Goal: Task Accomplishment & Management: Use online tool/utility

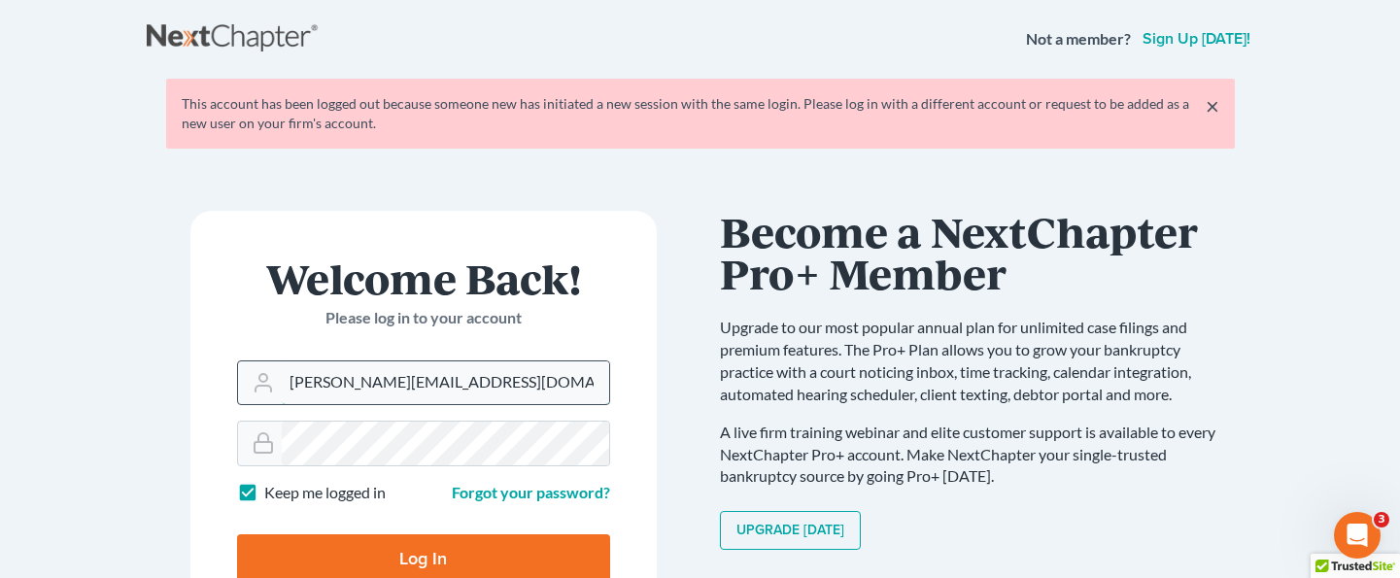
type input "denisse@paralegalasaservice.com"
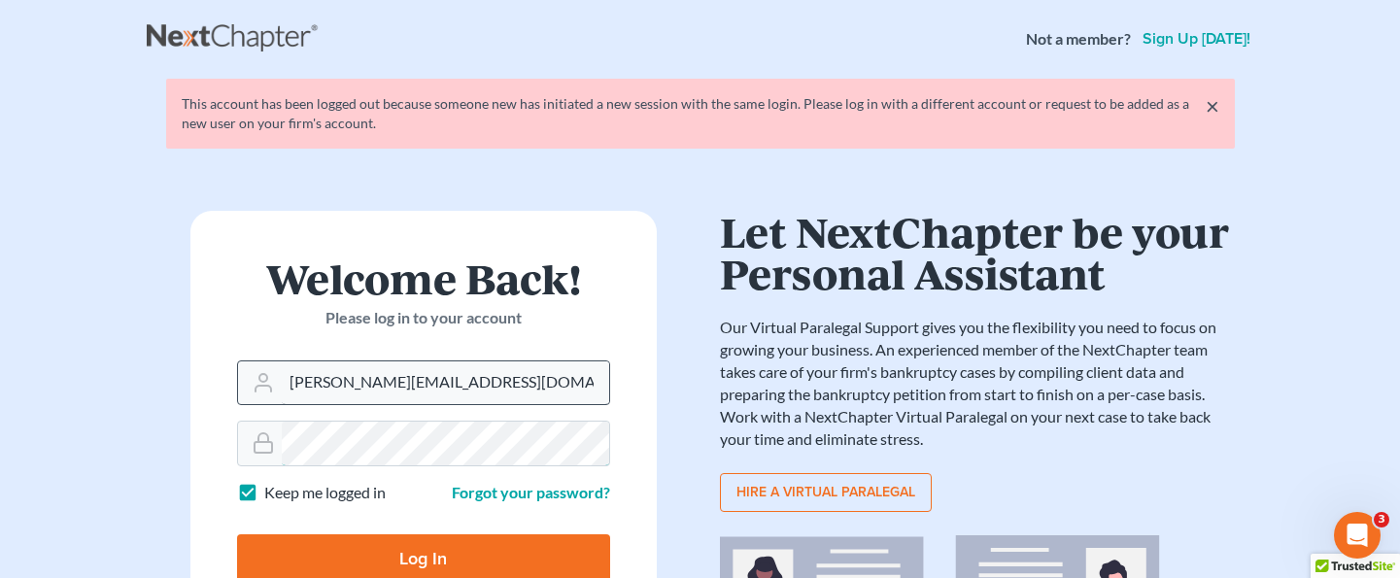
click at [423, 557] on input "Log In" at bounding box center [423, 559] width 373 height 49
type input "Thinking..."
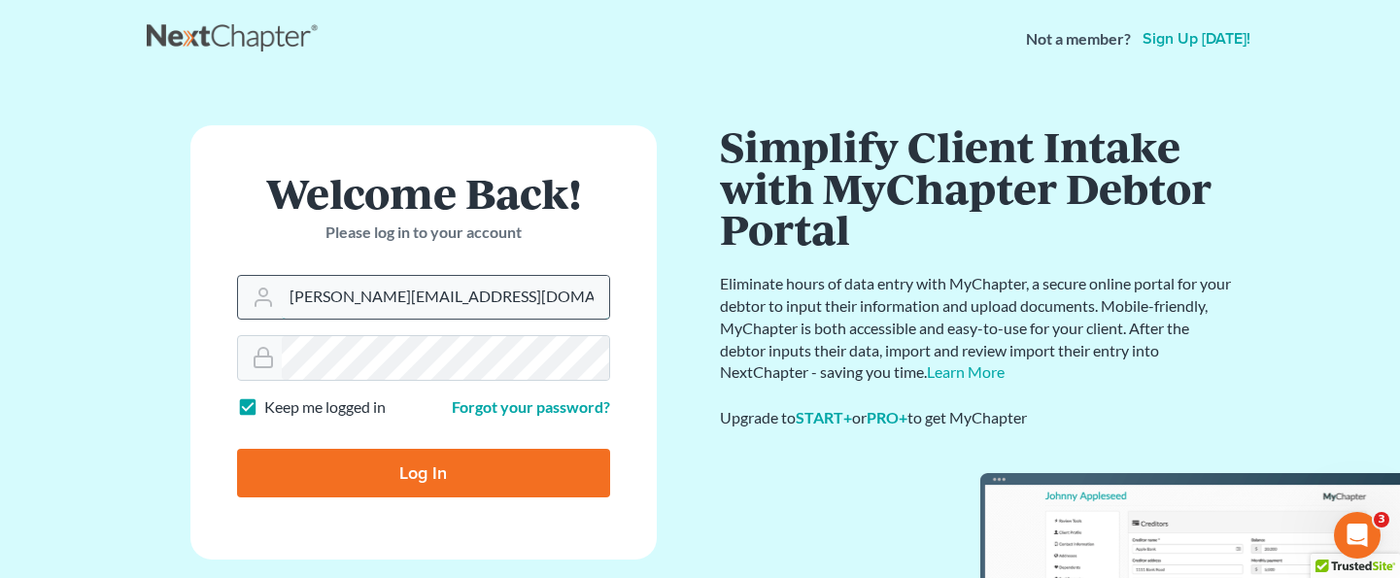
type input "denisse@paralegalasaservice.com"
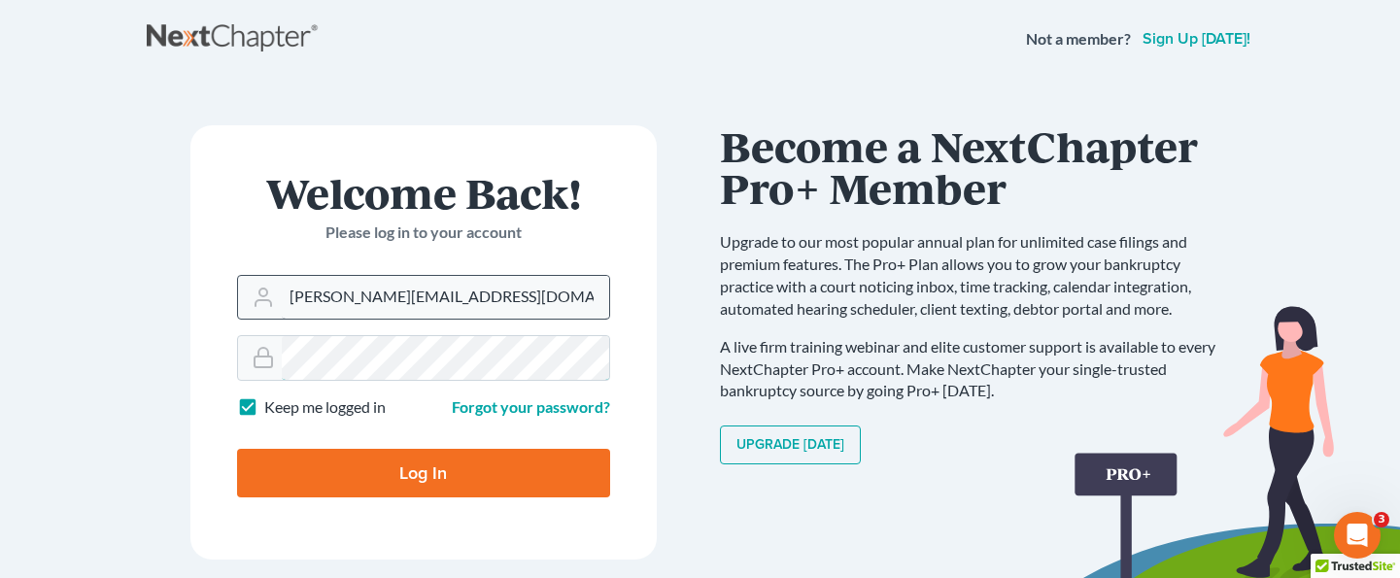
click at [423, 471] on input "Log In" at bounding box center [423, 473] width 373 height 49
type input "Thinking..."
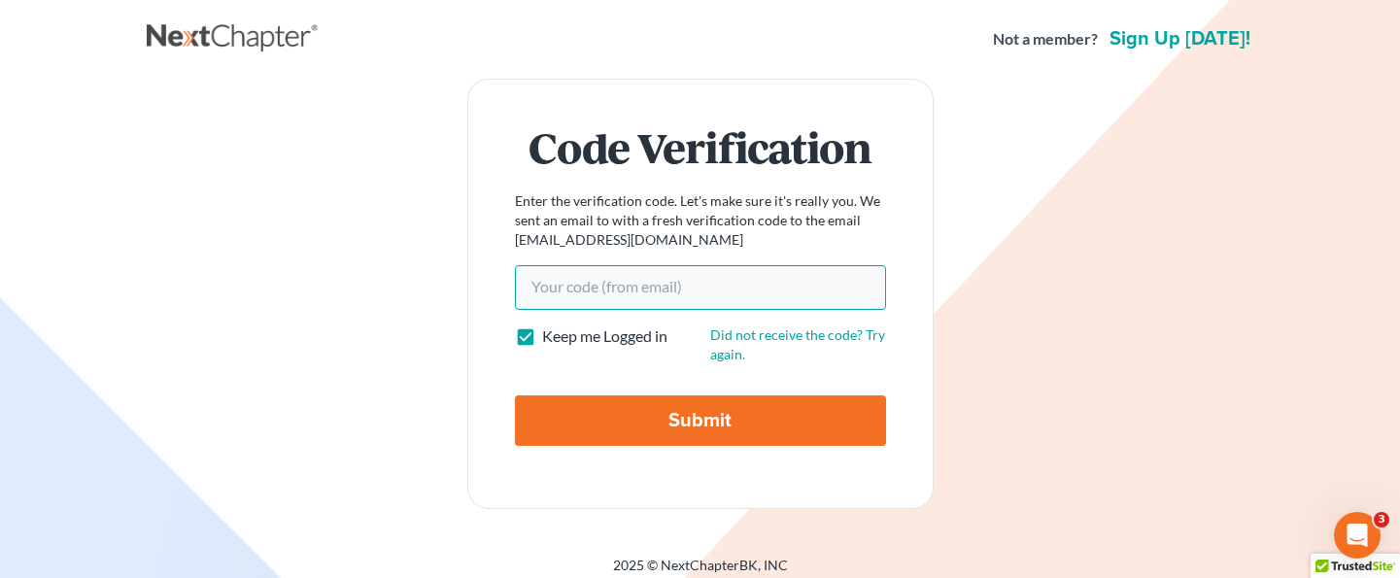
paste input "758ded"
type input "758ded"
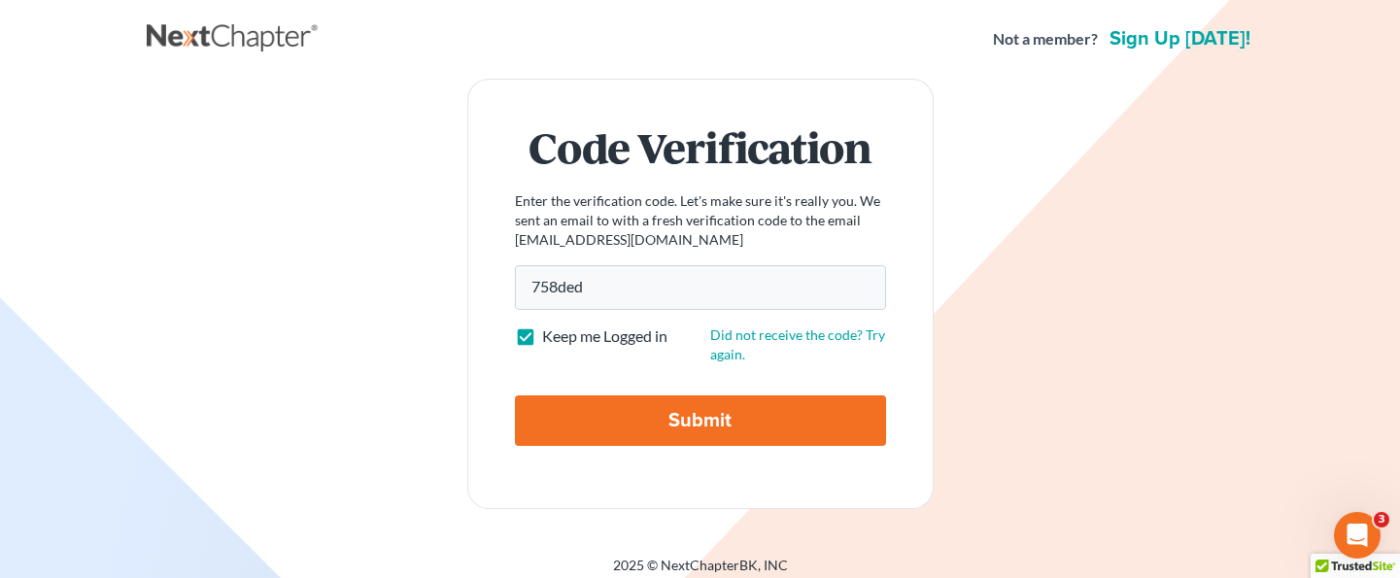
click at [729, 420] on input "Submit" at bounding box center [700, 421] width 371 height 51
type input "Thinking..."
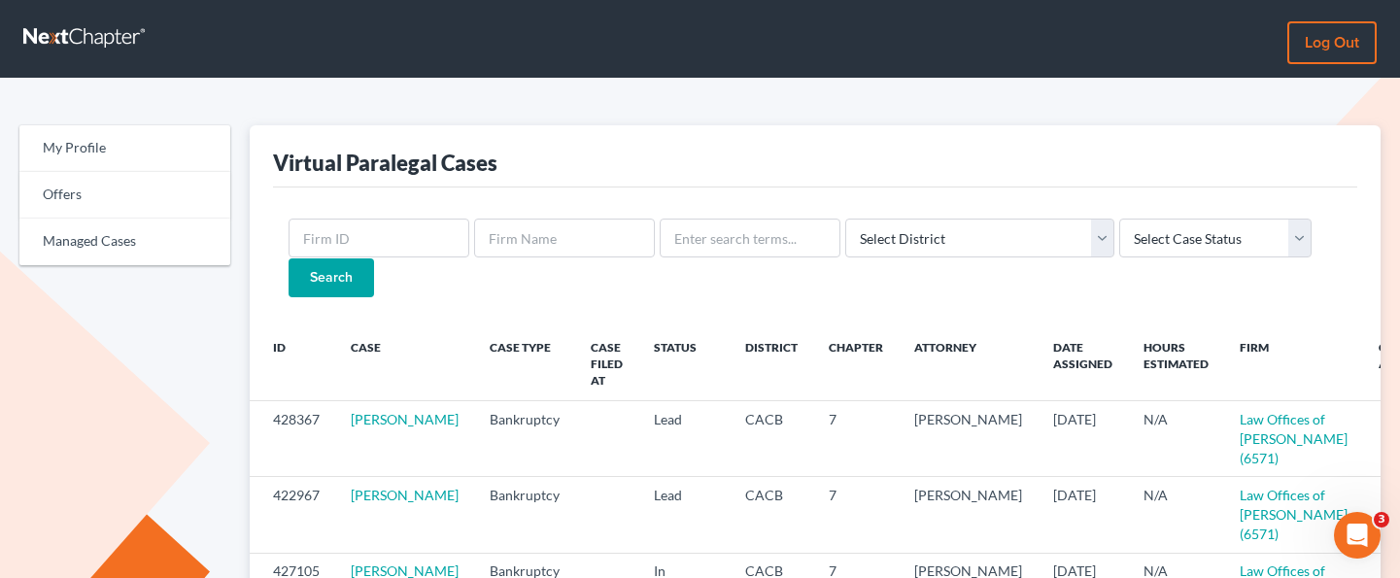
click at [932, 139] on div "Virtual Paralegal Cases" at bounding box center [815, 156] width 1085 height 62
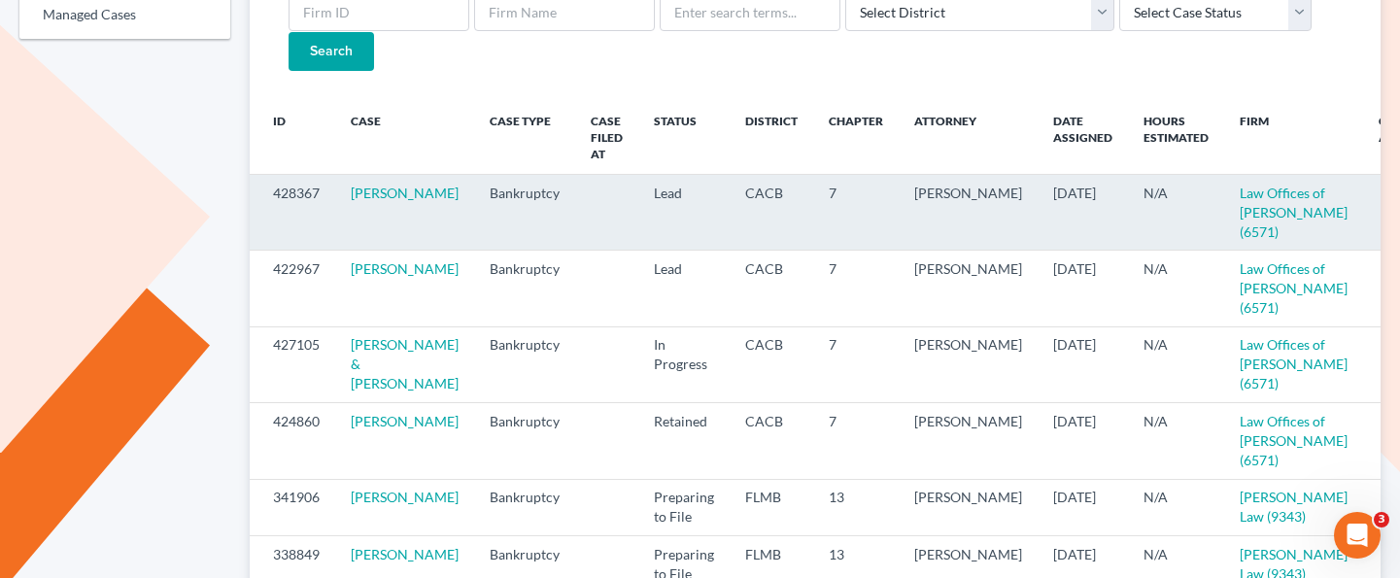
scroll to position [208, 0]
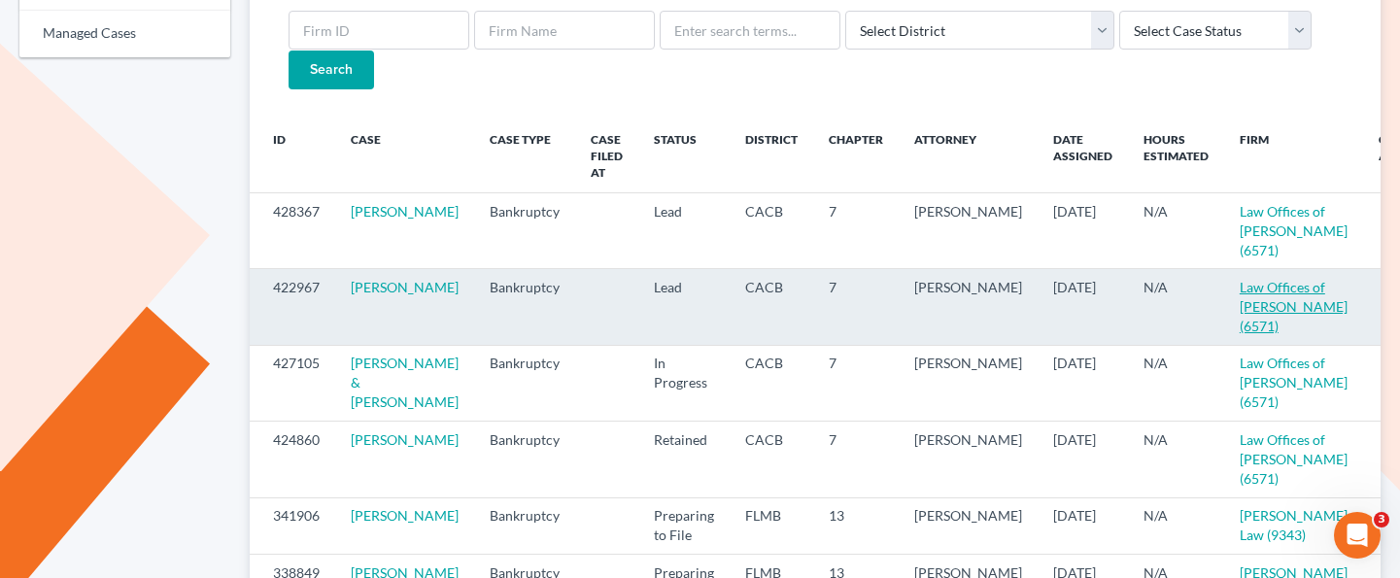
click at [1240, 306] on link "Law Offices of Steven Ibarra (6571)" at bounding box center [1294, 306] width 108 height 55
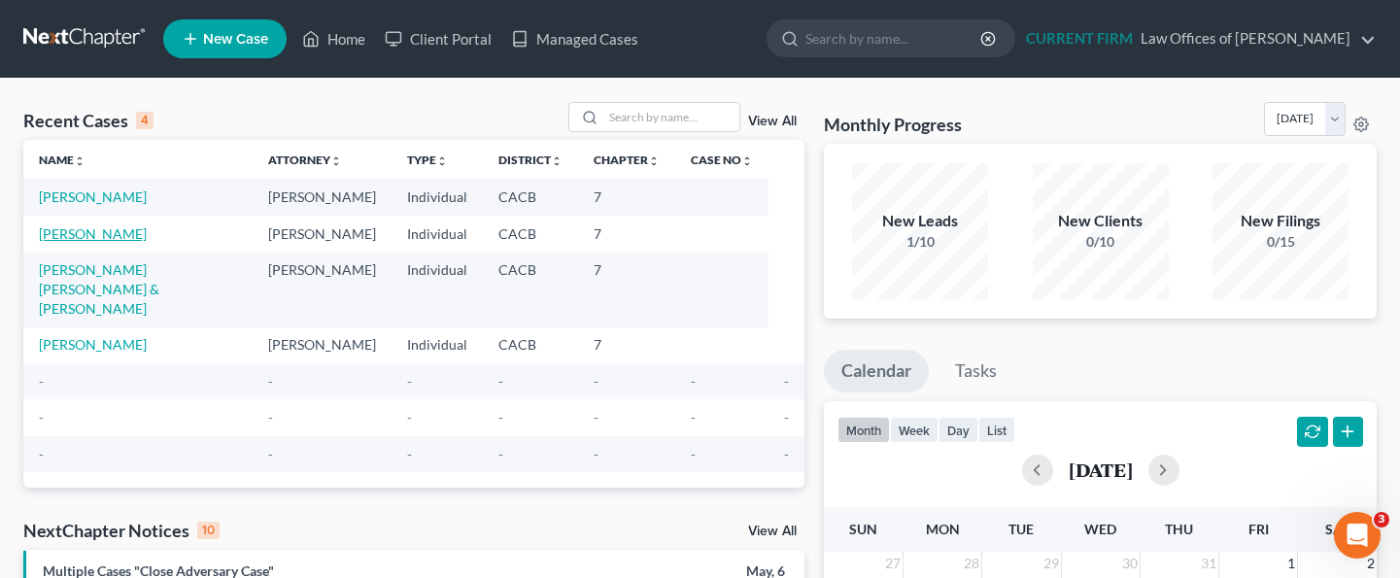
click at [95, 242] on link "[PERSON_NAME]" at bounding box center [93, 233] width 108 height 17
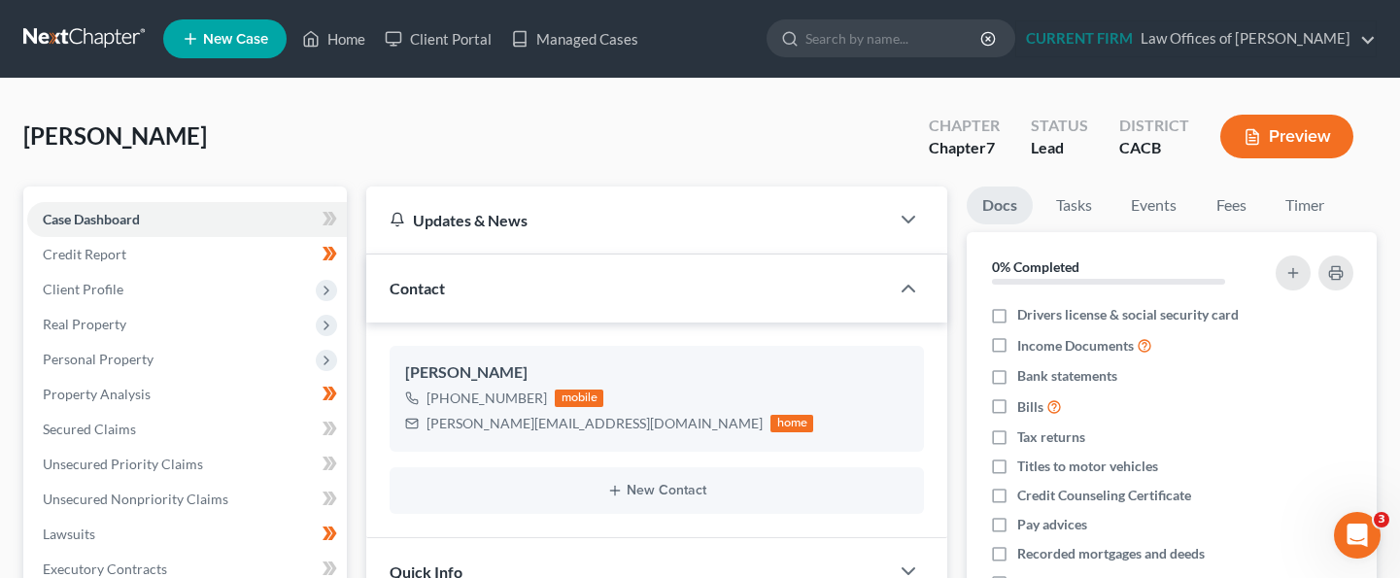
scroll to position [476, 0]
click at [522, 130] on div "[PERSON_NAME] Upgraded Chapter Chapter 7 Status Lead District CACB Preview" at bounding box center [700, 144] width 1354 height 85
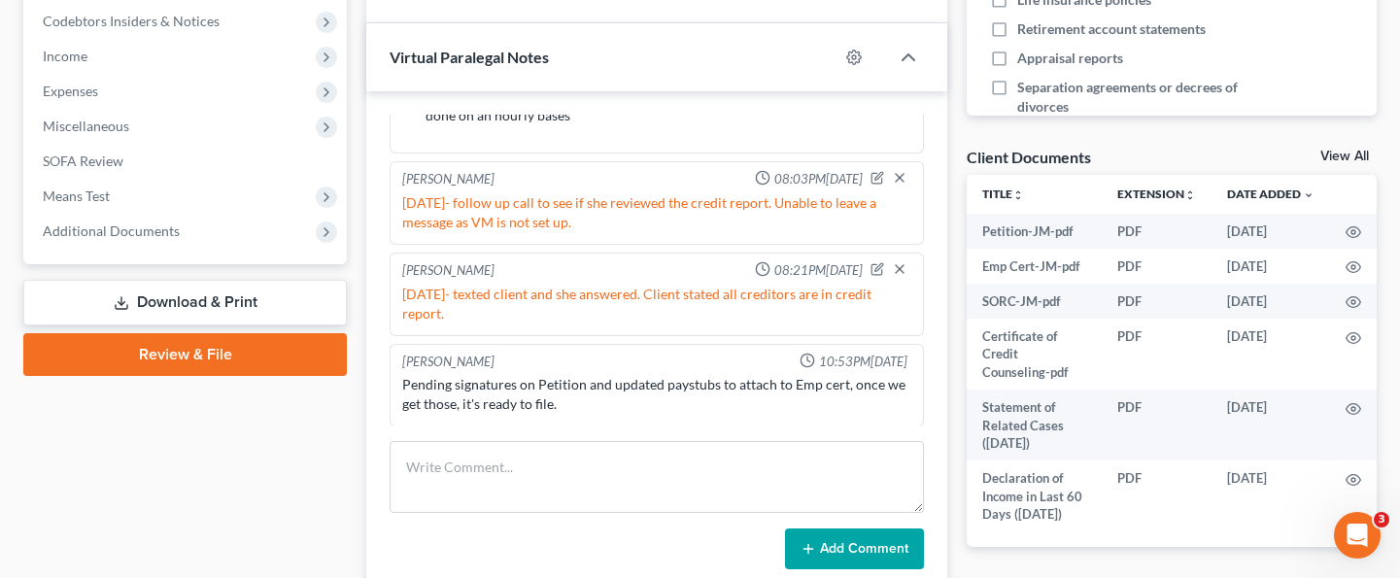
scroll to position [584, 0]
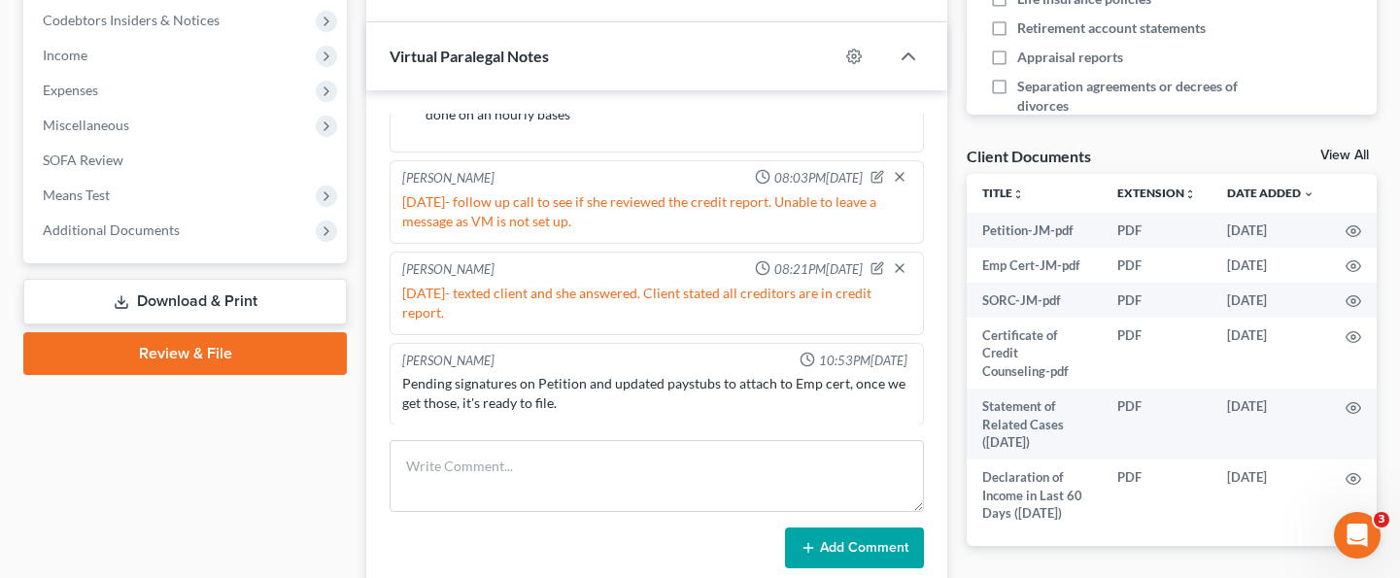
click at [182, 355] on link "Review & File" at bounding box center [185, 353] width 324 height 43
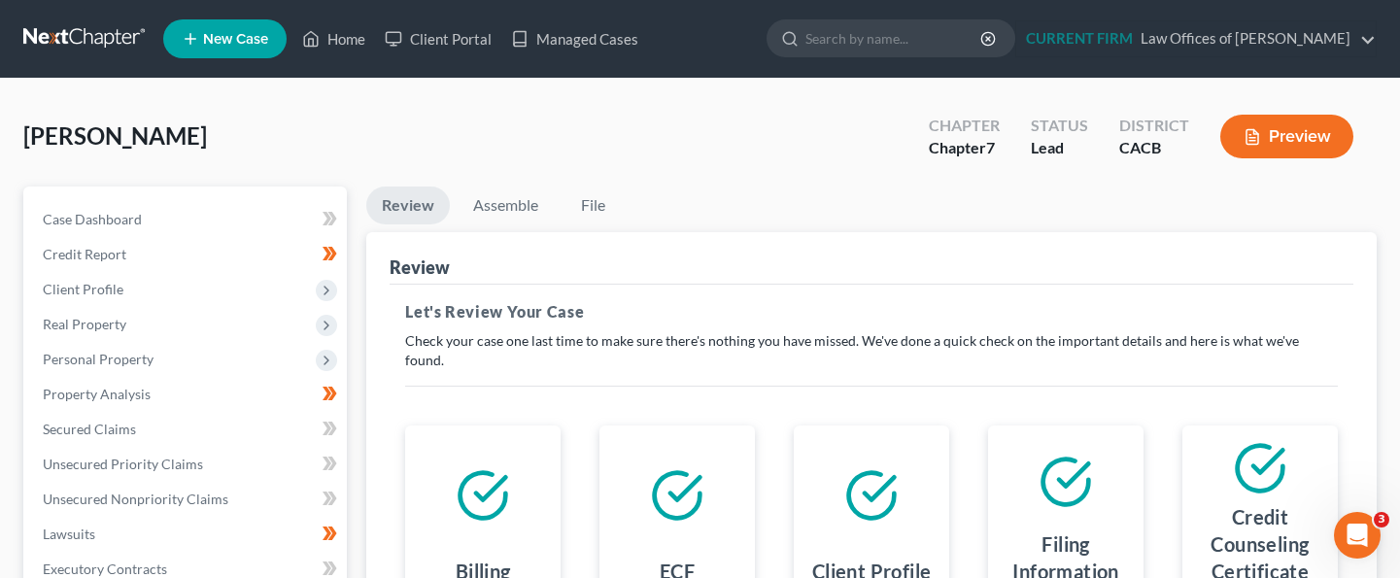
click at [1163, 179] on div "Minney, Jeanine Upgraded Chapter Chapter 7 Status Lead District CACB Preview" at bounding box center [700, 144] width 1354 height 85
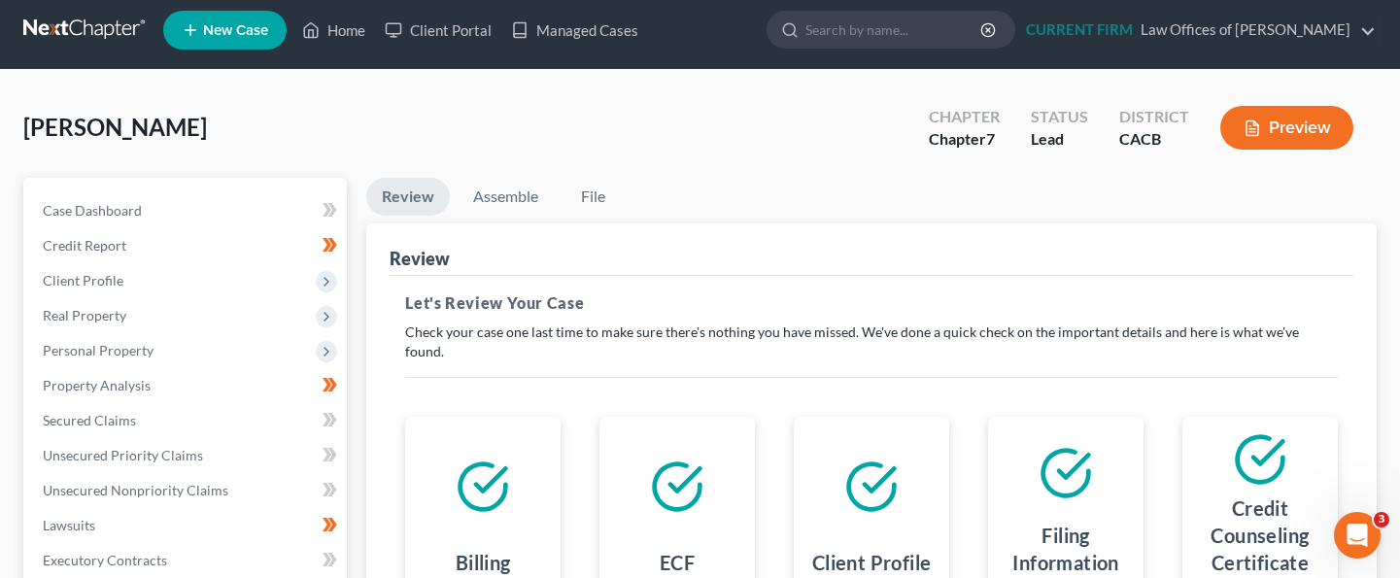
scroll to position [-6, 0]
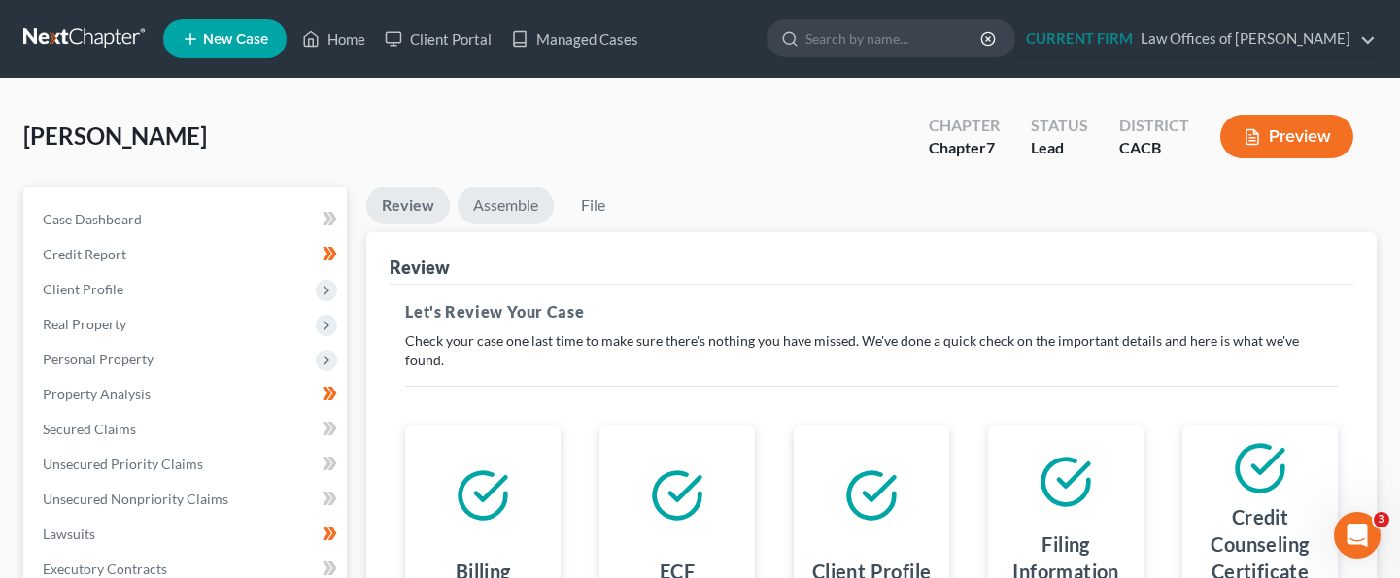
click at [506, 212] on link "Assemble" at bounding box center [506, 206] width 96 height 38
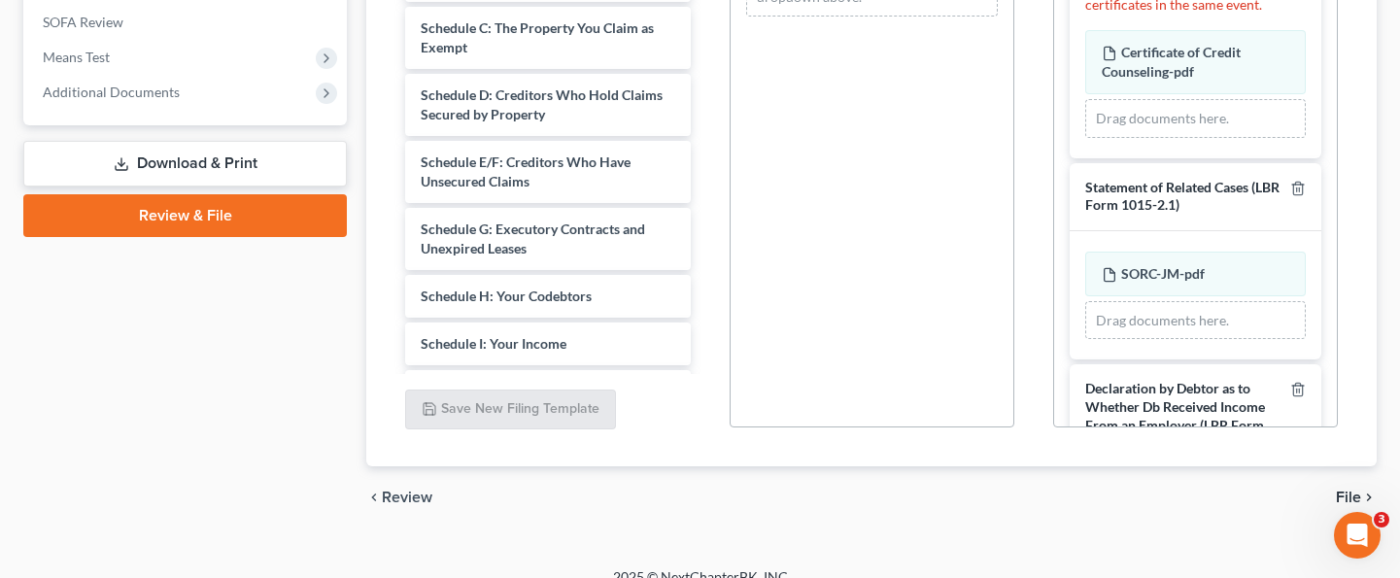
scroll to position [729, 0]
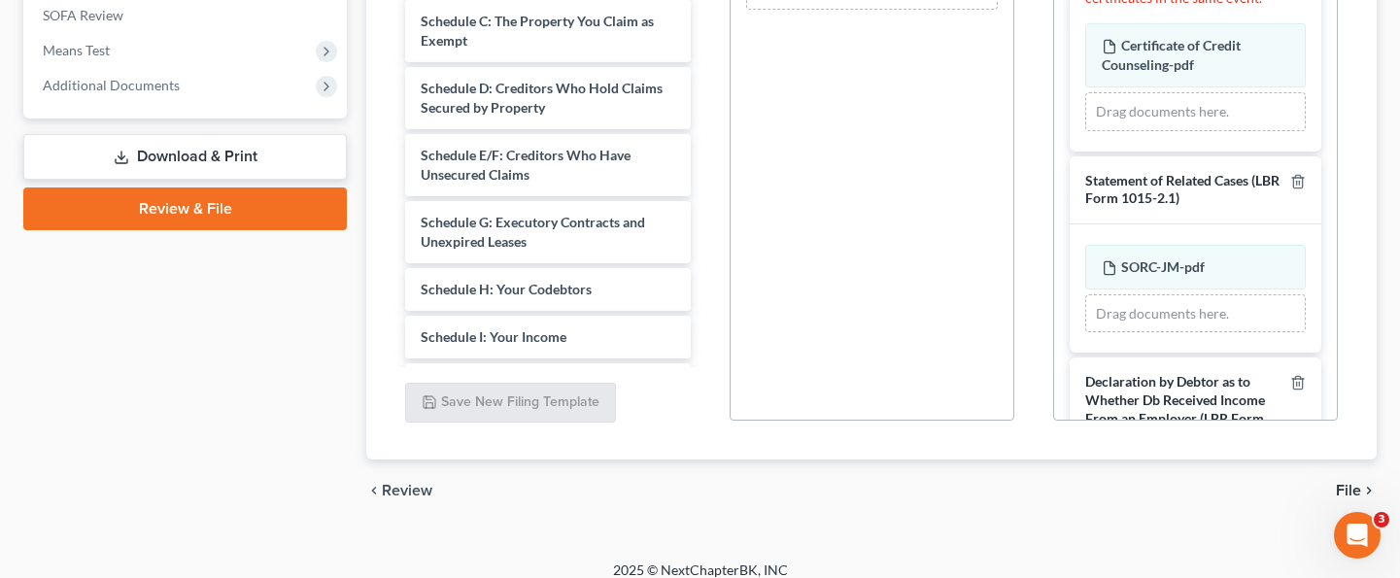
click at [1331, 251] on div "Certificate of Credit Counseling If the case is joint, include both certificate…" at bounding box center [1195, 332] width 283 height 891
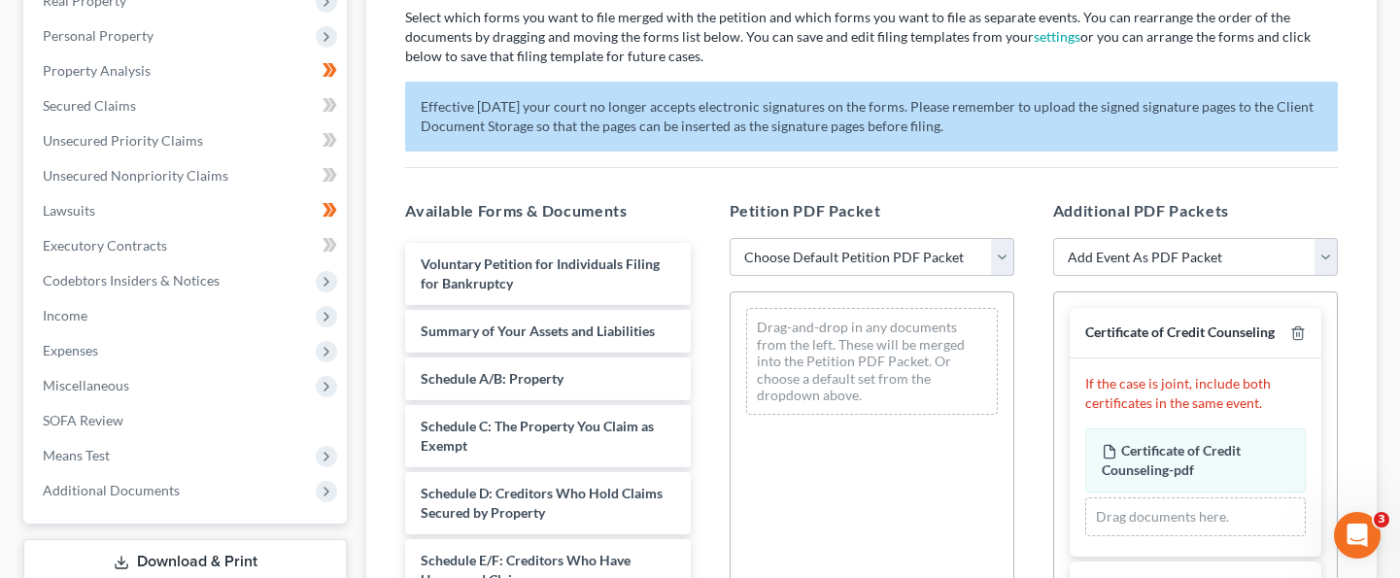
scroll to position [323, 0]
click at [1361, 298] on div "Assemble Forms and Events to File Select which forms you want to file merged wi…" at bounding box center [871, 388] width 1011 height 957
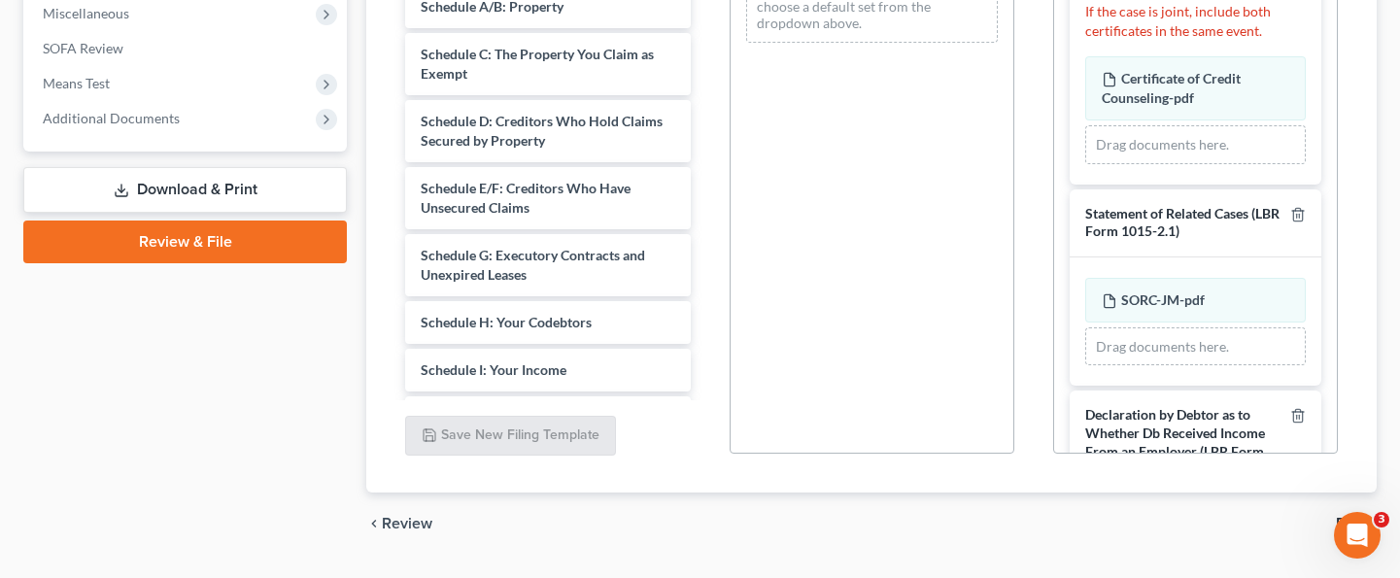
scroll to position [746, 0]
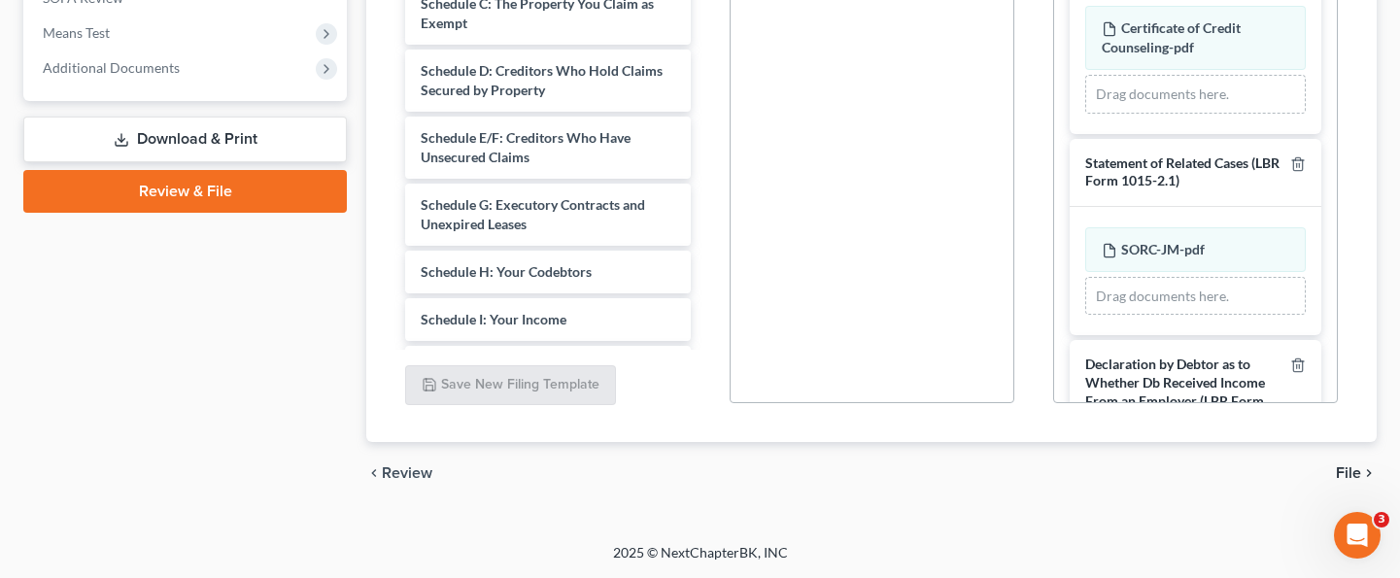
click at [1328, 261] on div "Certificate of Credit Counseling If the case is joint, include both certificate…" at bounding box center [1195, 315] width 283 height 891
click at [1347, 135] on div "Additional PDF Packets Add Event As PDF Packet Amended Chapter 11 Plan Amended …" at bounding box center [1196, 90] width 324 height 659
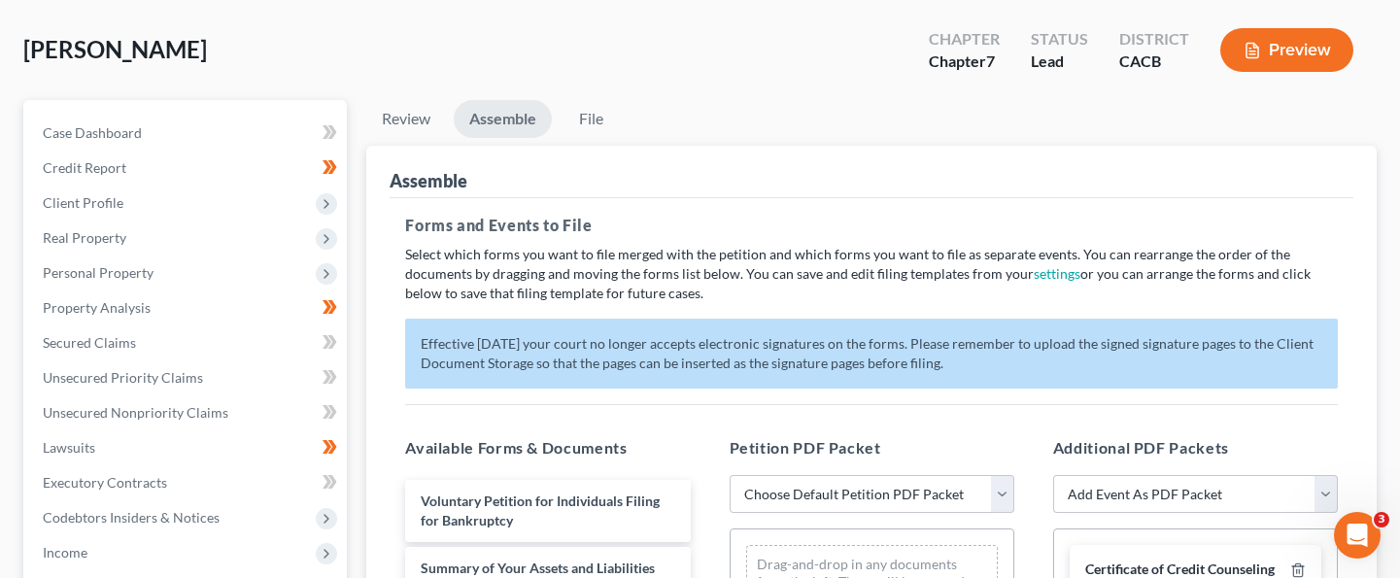
scroll to position [8, 0]
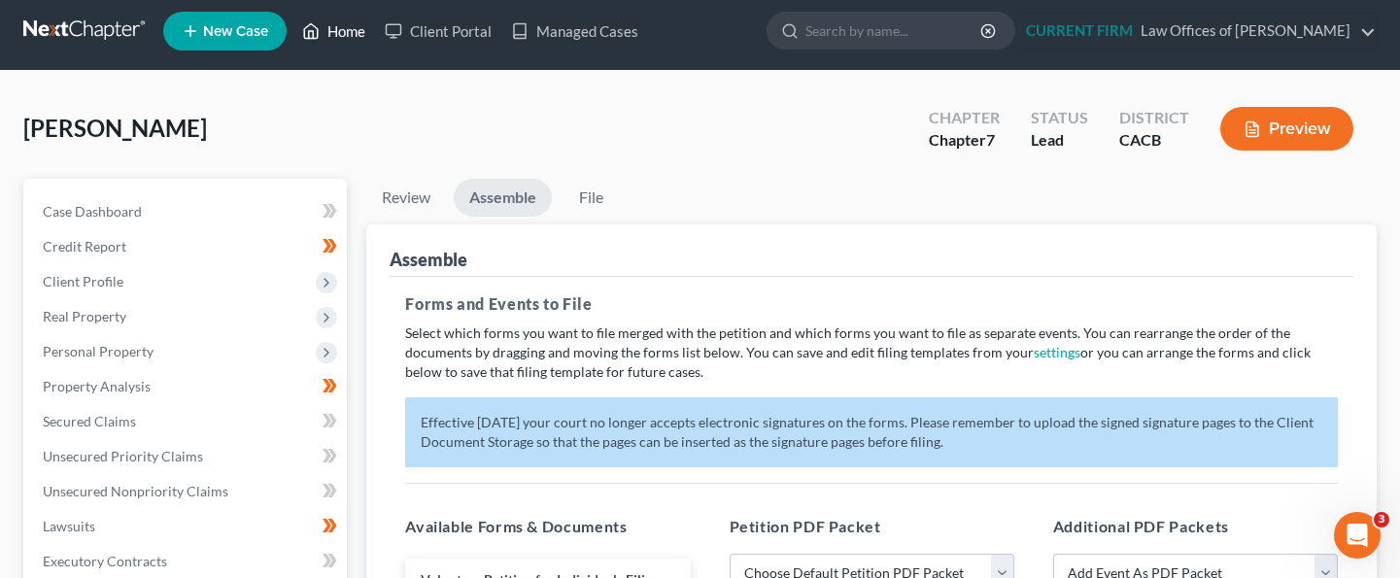
click at [357, 28] on link "Home" at bounding box center [334, 31] width 83 height 35
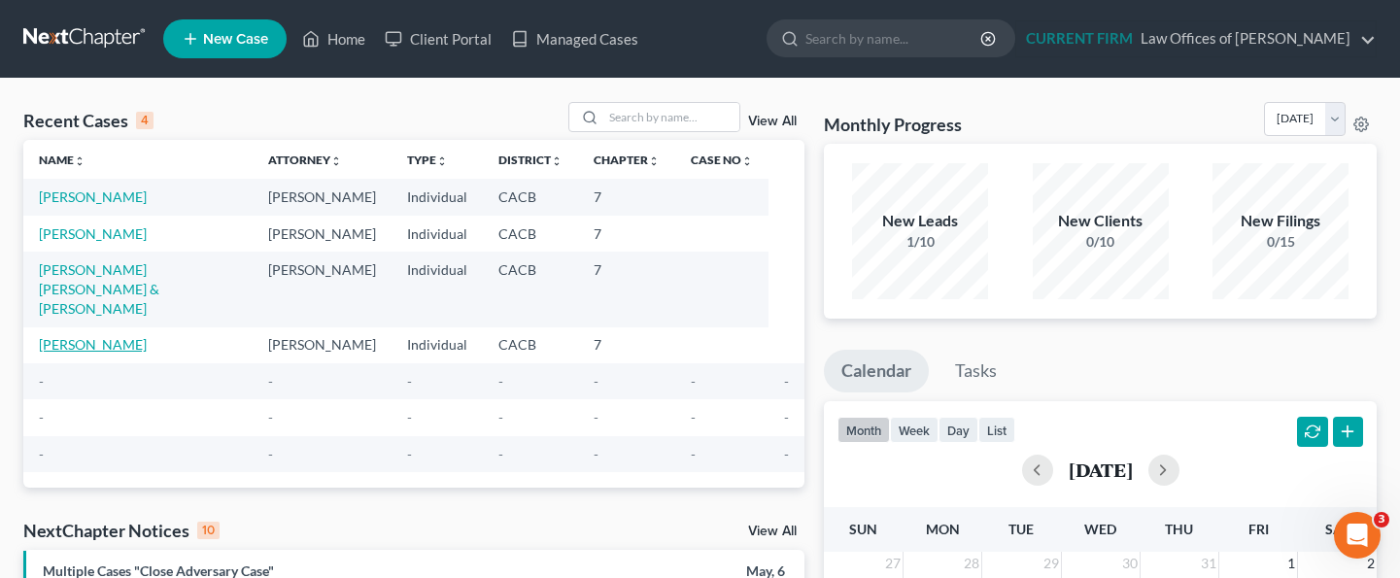
click at [73, 353] on link "Frias, Joe" at bounding box center [93, 344] width 108 height 17
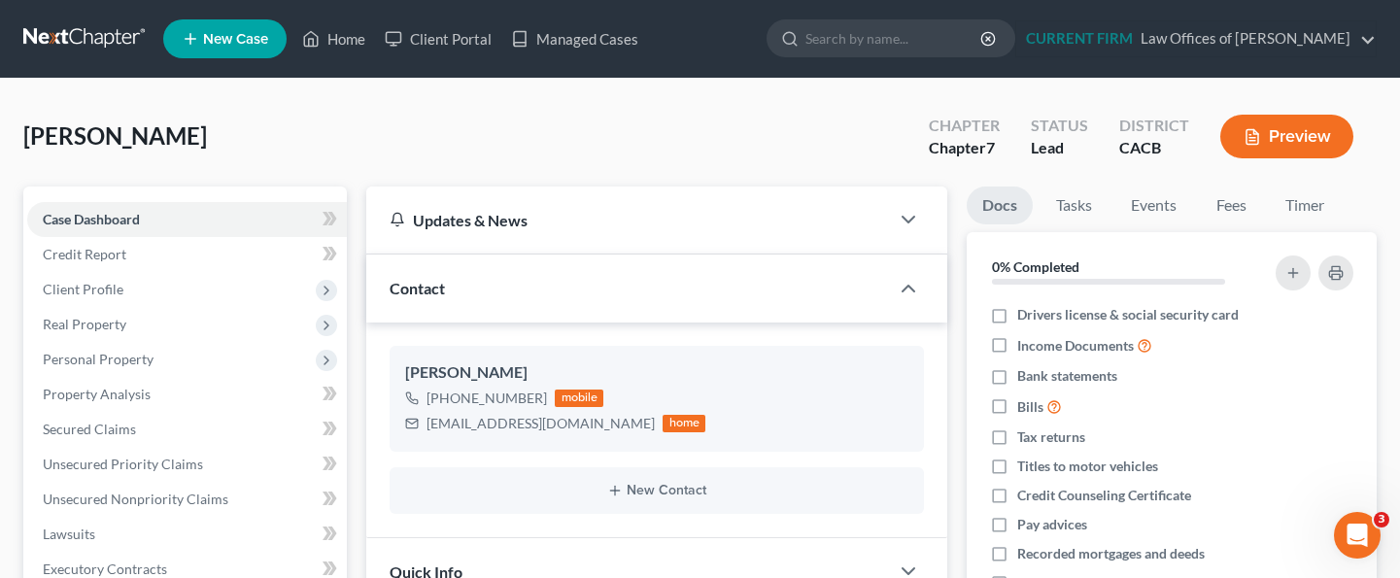
click at [948, 442] on div "Joe Frias +1 (562) 833-0428 mobile joe70182@gmail.com home New Contact" at bounding box center [656, 430] width 581 height 215
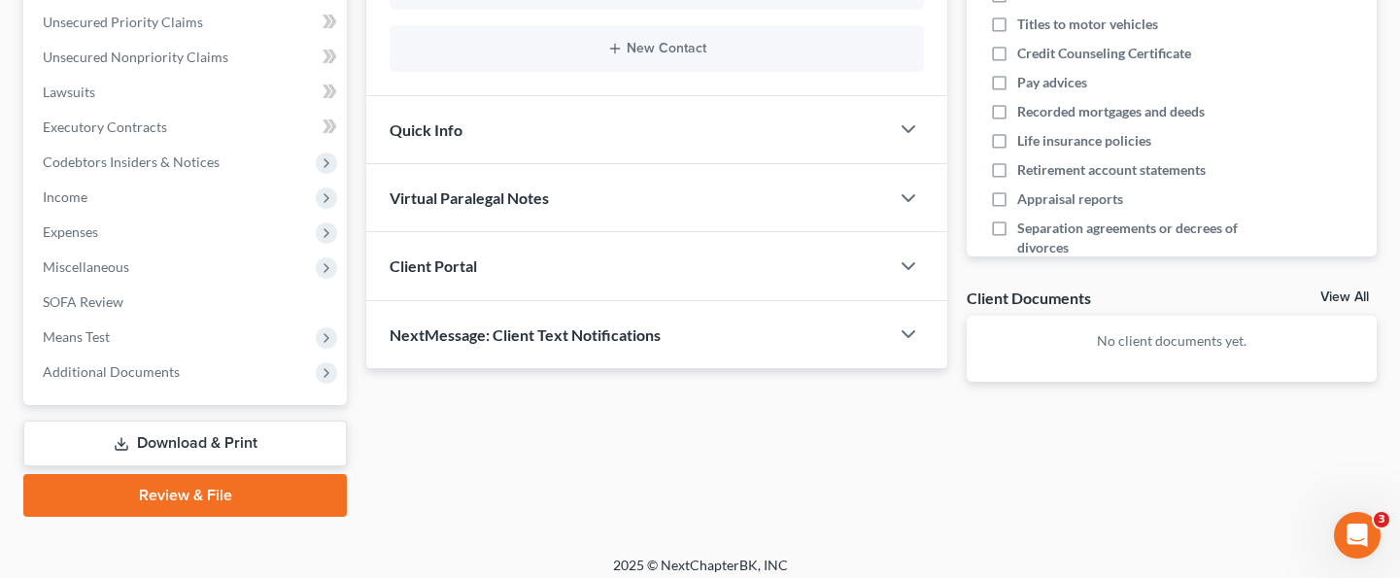
scroll to position [461, 0]
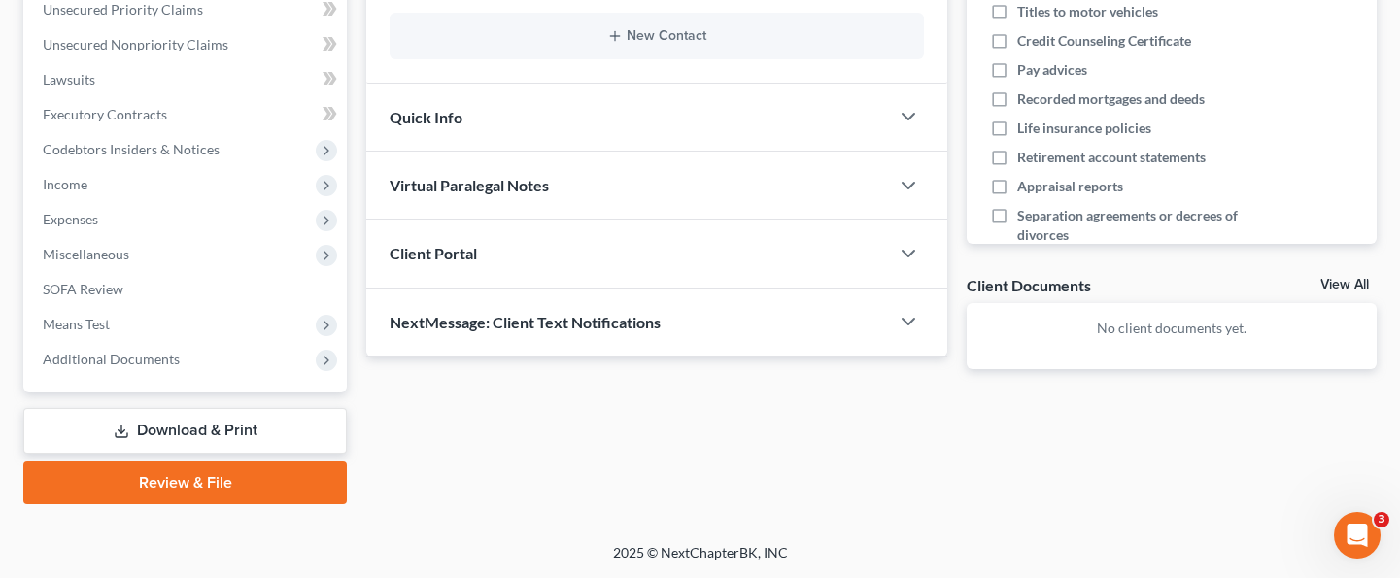
click at [696, 327] on div "NextMessage: Client Text Notifications" at bounding box center [627, 322] width 523 height 67
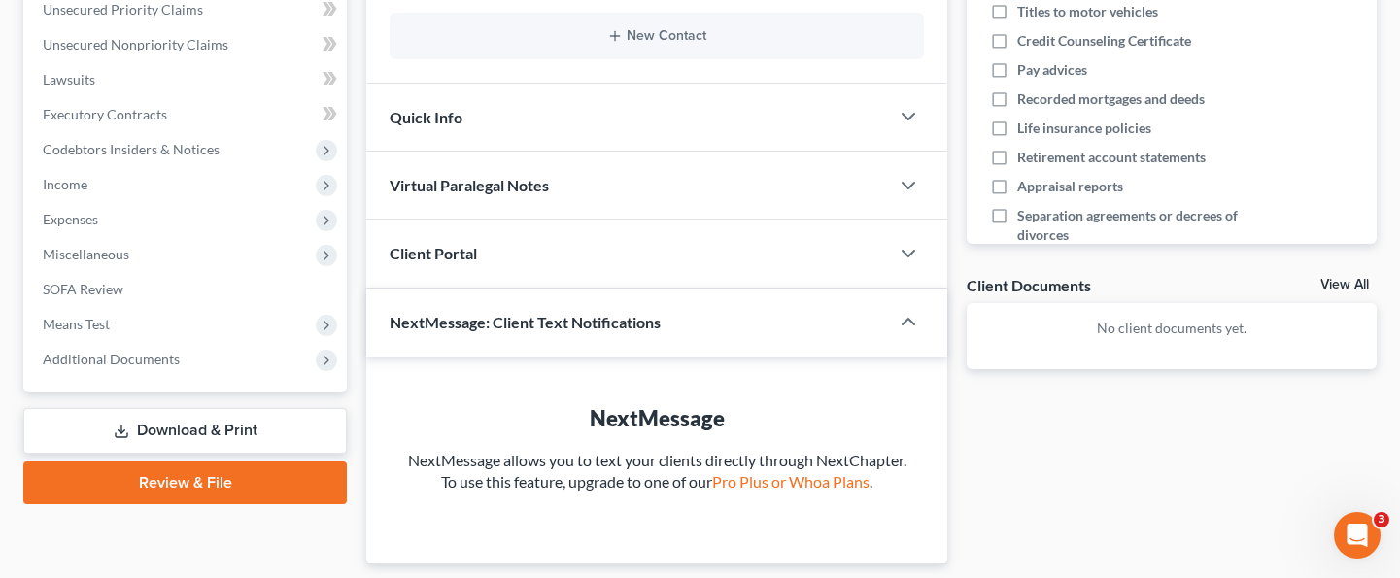
click at [676, 301] on div "NextMessage: Client Text Notifications" at bounding box center [614, 322] width 496 height 67
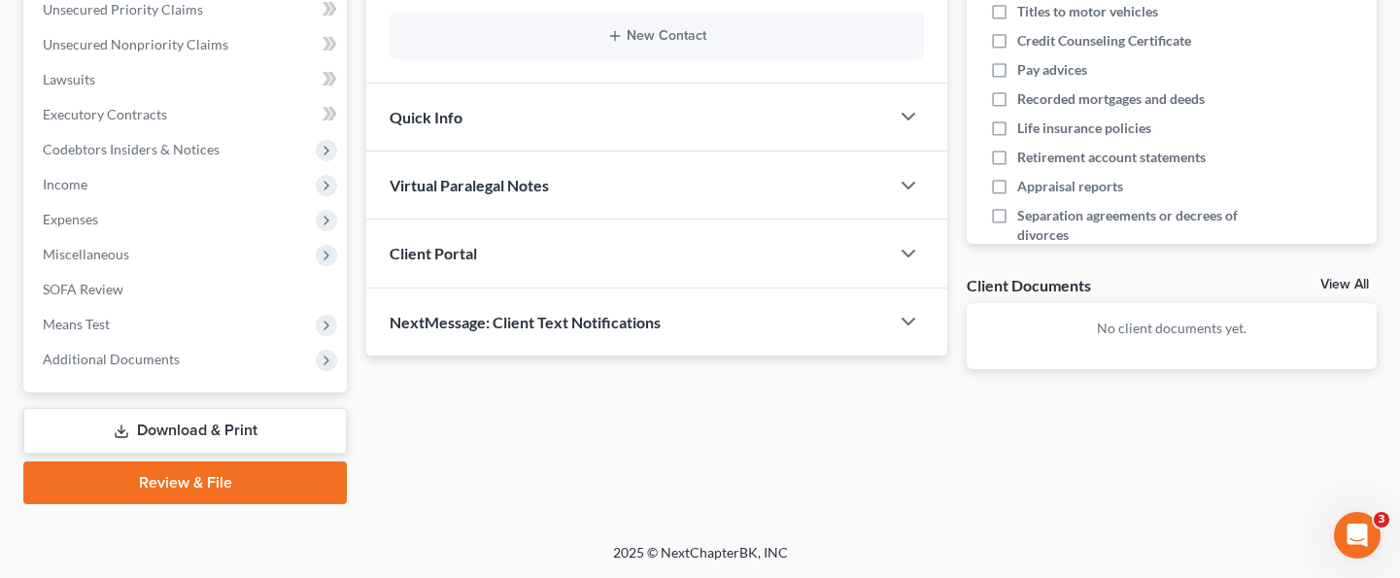
click at [659, 175] on div "Virtual Paralegal Notes" at bounding box center [627, 185] width 523 height 67
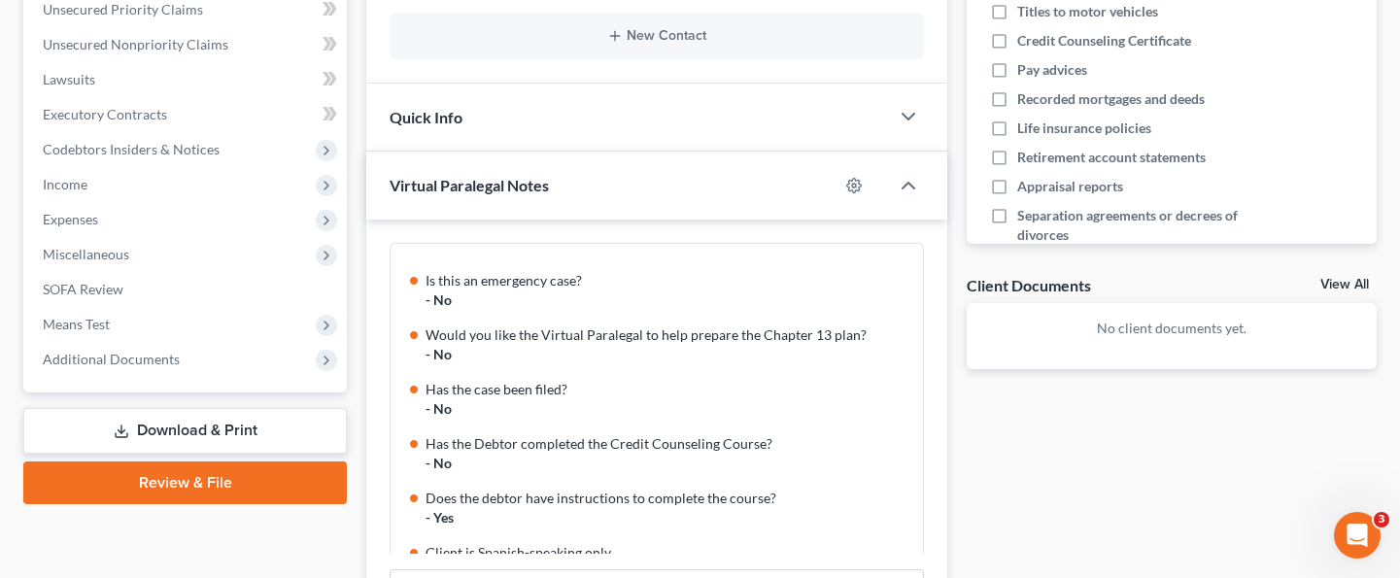
click at [937, 288] on div "Is this an emergency case? - No Would you like the Virtual Paralegal to help pr…" at bounding box center [656, 471] width 581 height 502
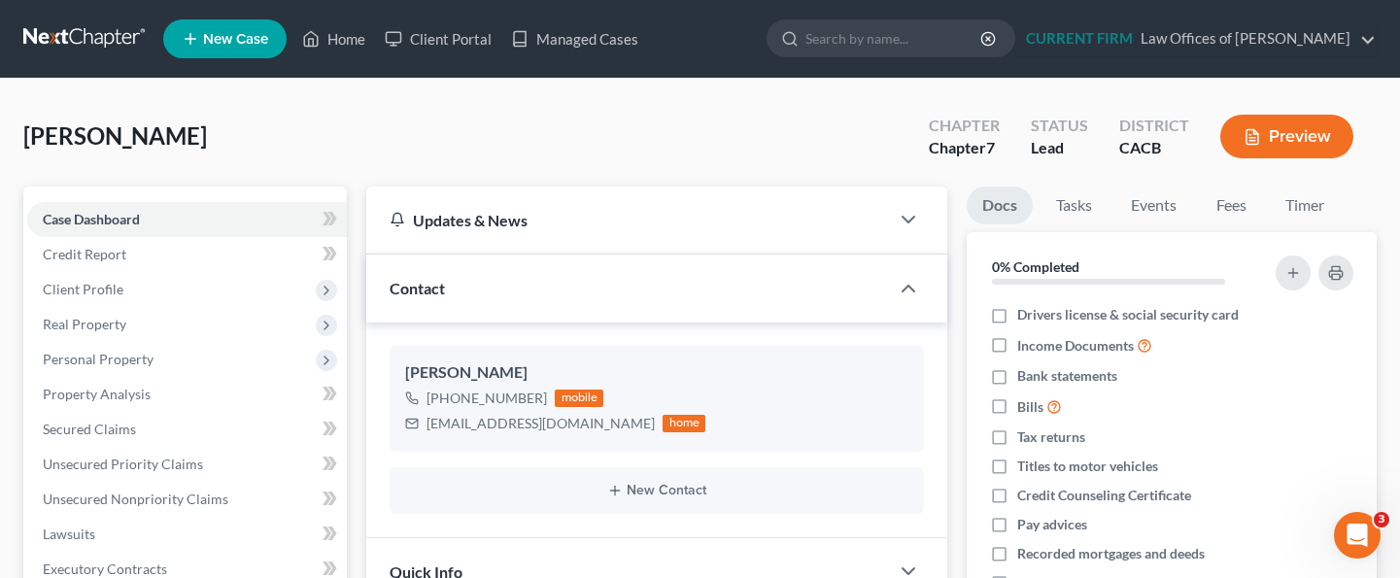
scroll to position [0, 0]
click at [345, 39] on link "Home" at bounding box center [334, 38] width 83 height 35
